Goal: Subscribe to service/newsletter

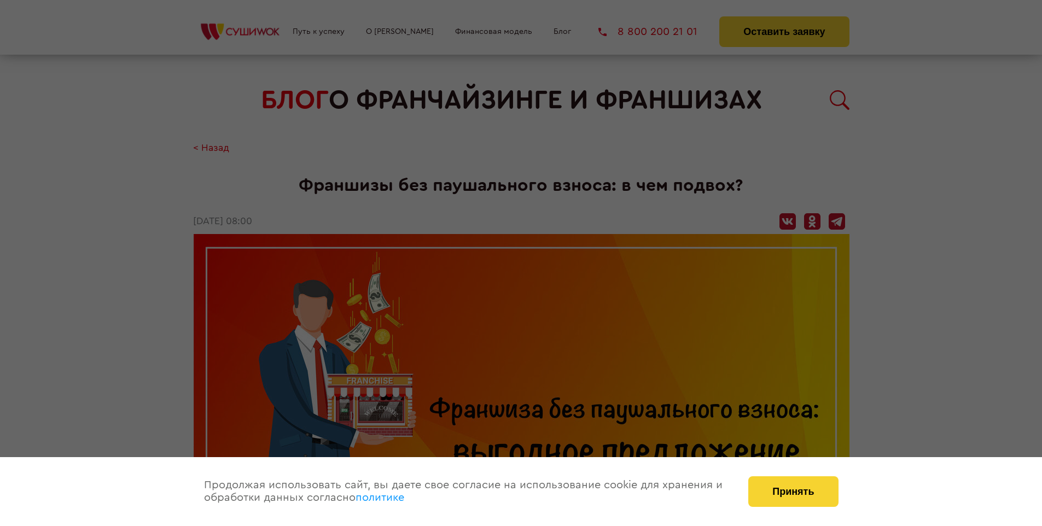
scroll to position [1259, 0]
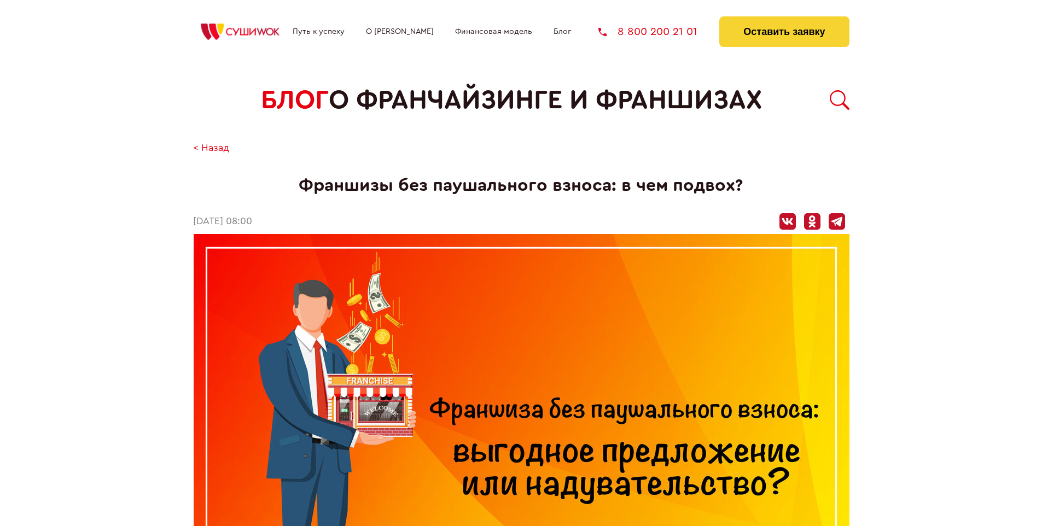
scroll to position [588, 0]
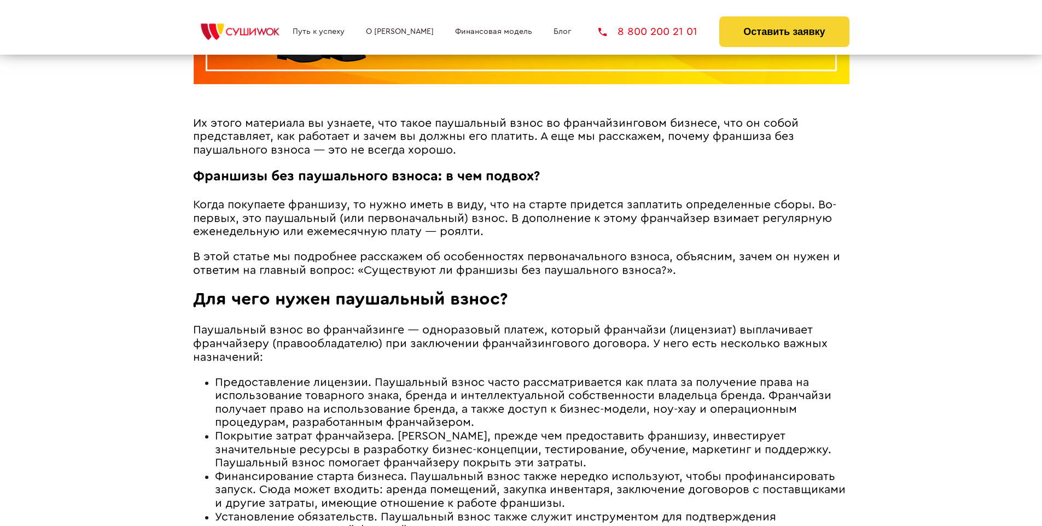
click at [514, 254] on span "В этой статье мы подробнее расскажем об особенностях первоначального взноса, об…" at bounding box center [516, 263] width 647 height 25
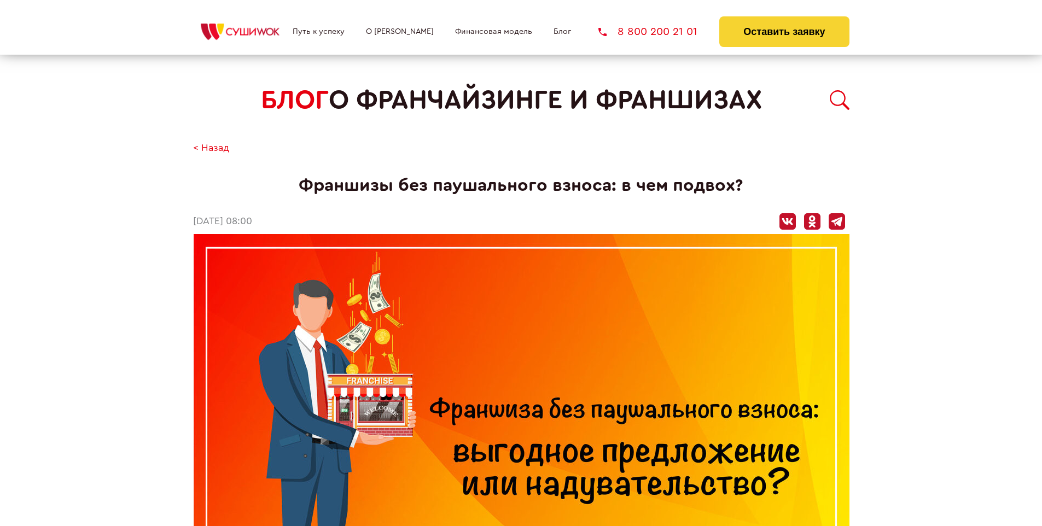
scroll to position [1259, 0]
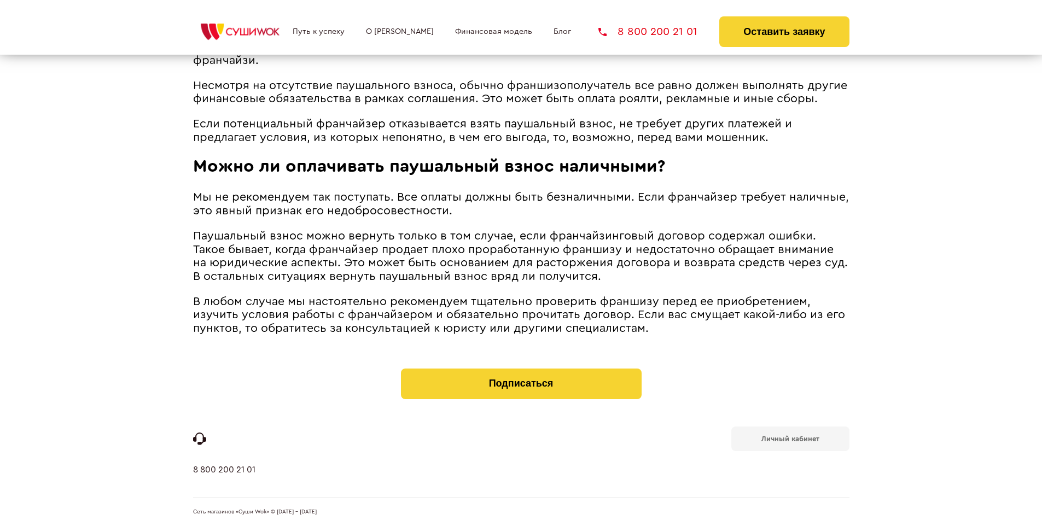
click at [790, 438] on b "Личный кабинет" at bounding box center [790, 438] width 58 height 7
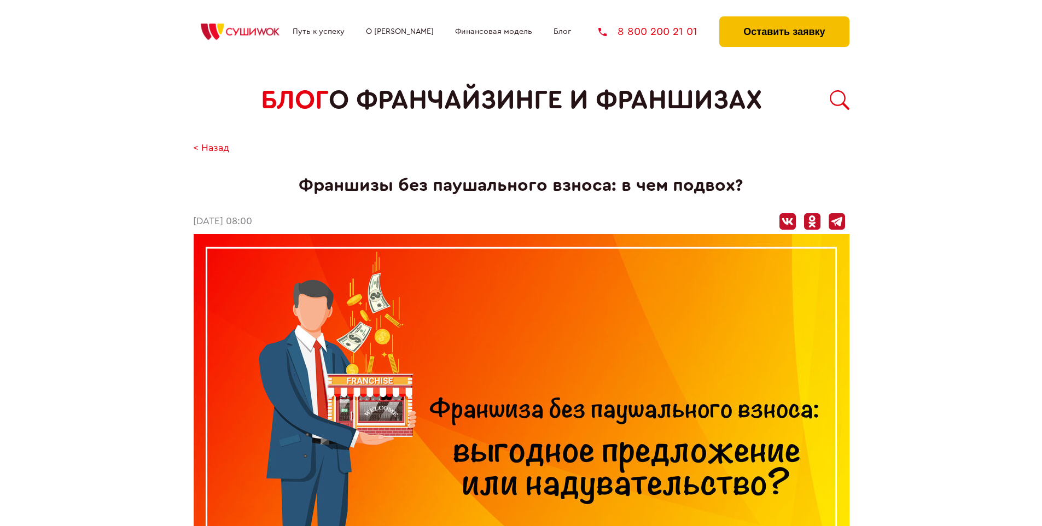
click at [784, 19] on button "Оставить заявку" at bounding box center [784, 31] width 130 height 31
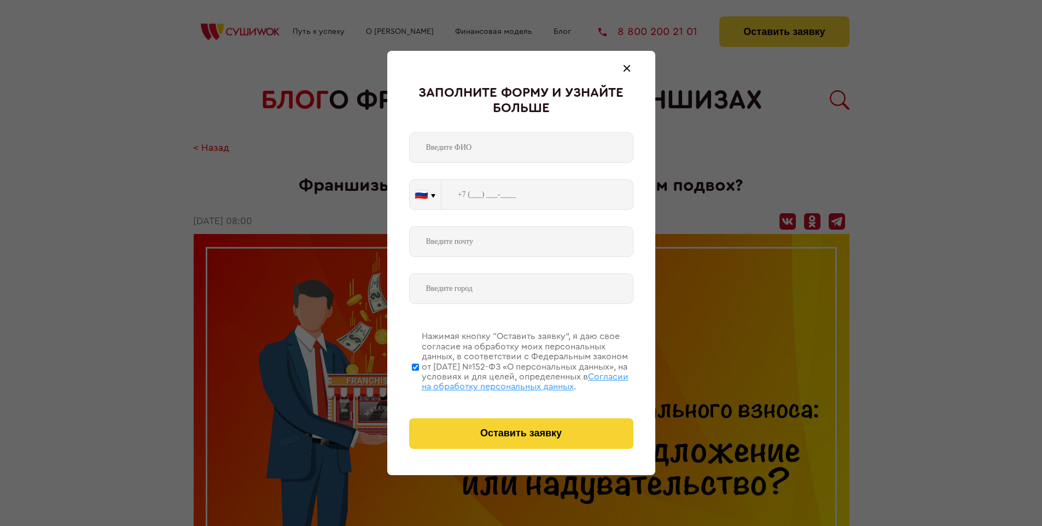
click at [507, 380] on span "Согласии на обработку персональных данных" at bounding box center [525, 382] width 207 height 19
click at [419, 380] on input "Нажимая кнопку “Оставить заявку”, я даю свое согласие на обработку моих персона…" at bounding box center [415, 367] width 7 height 88
checkbox input "false"
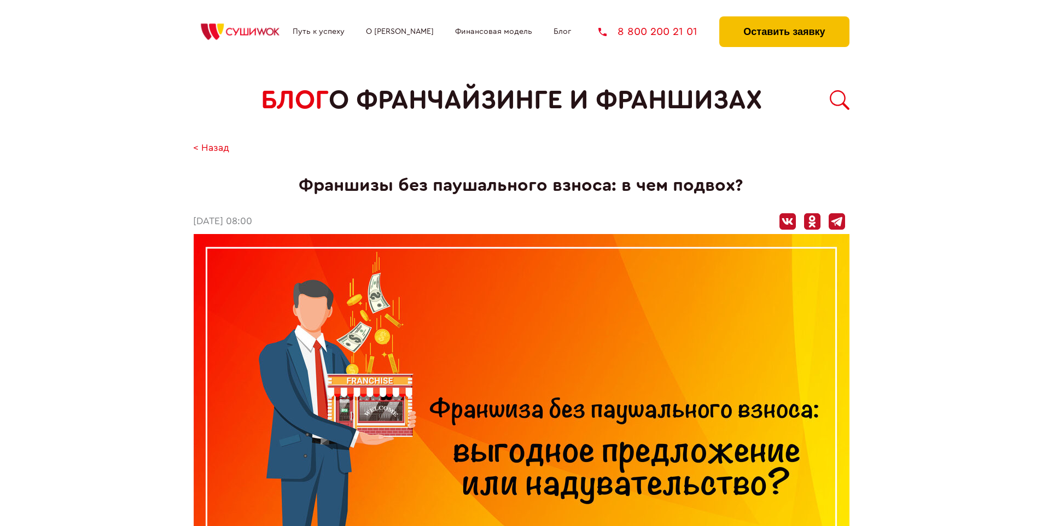
click at [784, 19] on button "Оставить заявку" at bounding box center [784, 31] width 130 height 31
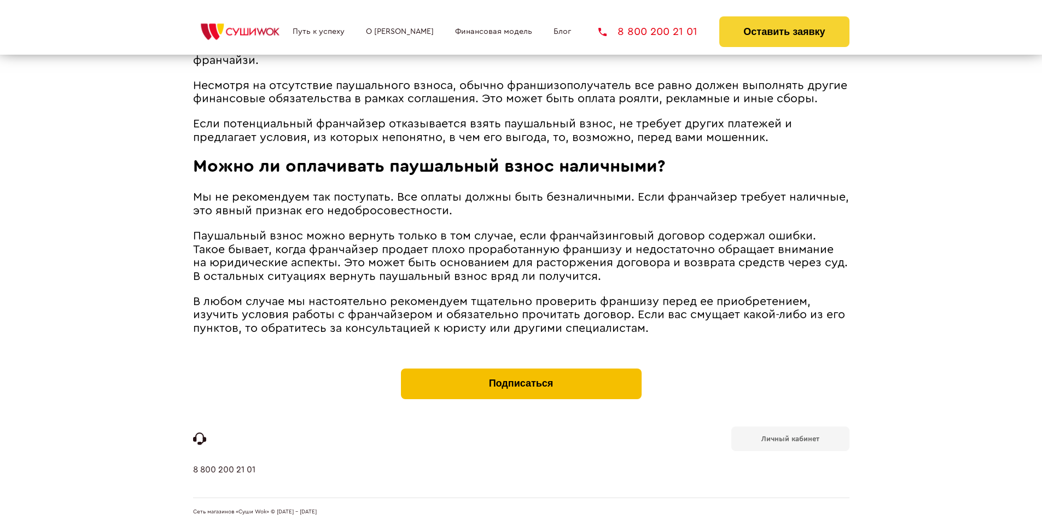
click at [521, 371] on button "Подписаться" at bounding box center [521, 384] width 241 height 31
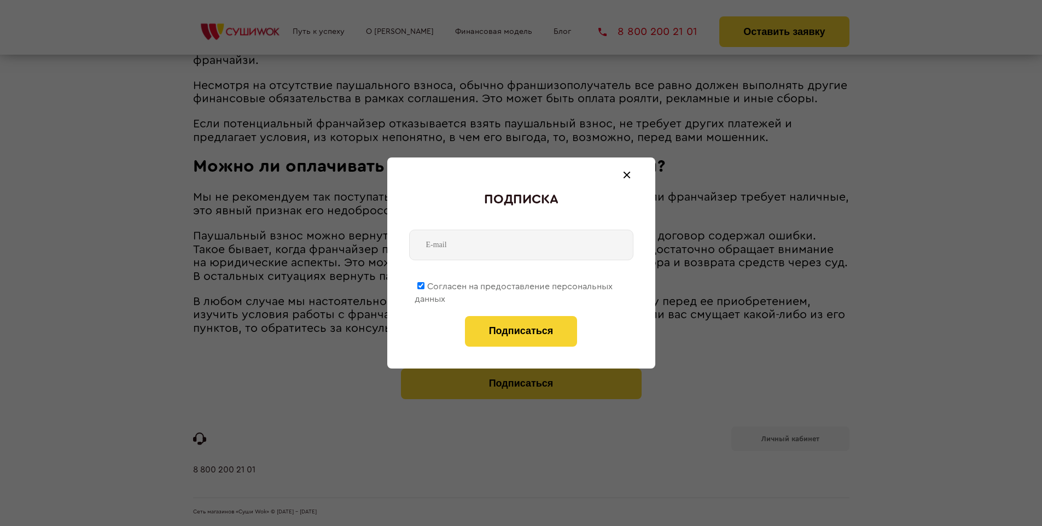
click at [514, 284] on span "Согласен на предоставление персональных данных" at bounding box center [514, 292] width 198 height 21
click at [425, 284] on input "Согласен на предоставление персональных данных" at bounding box center [420, 285] width 7 height 7
checkbox input "false"
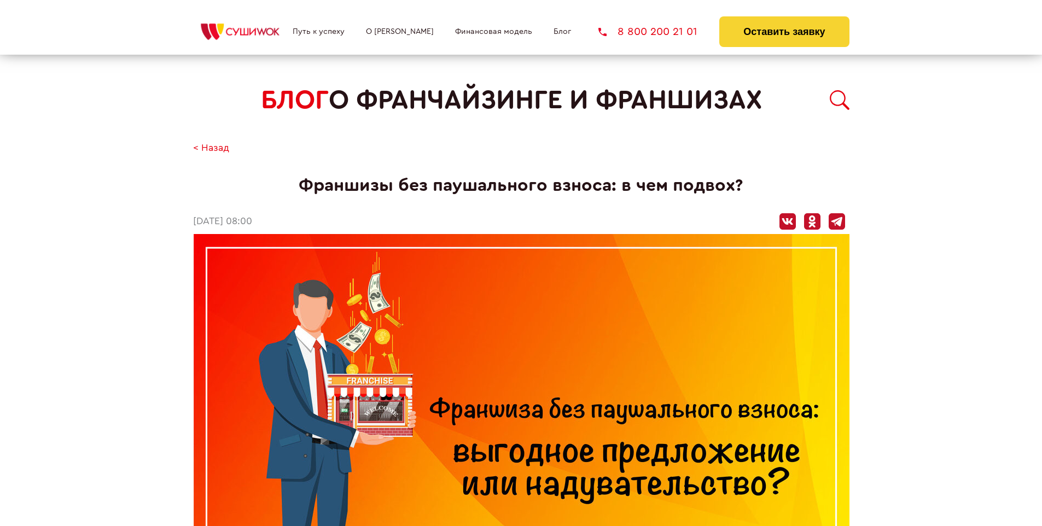
scroll to position [1259, 0]
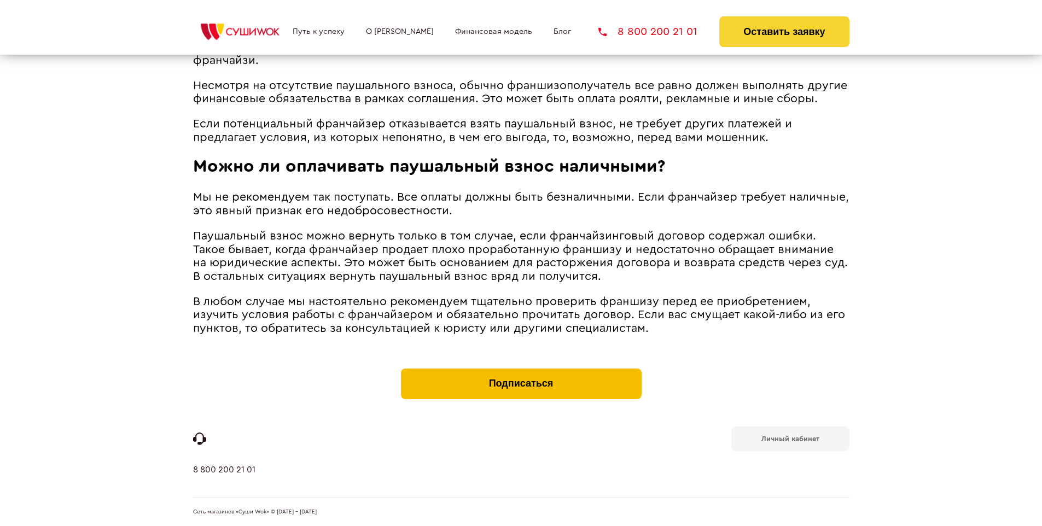
click at [521, 371] on button "Подписаться" at bounding box center [521, 384] width 241 height 31
